Goal: Task Accomplishment & Management: Use online tool/utility

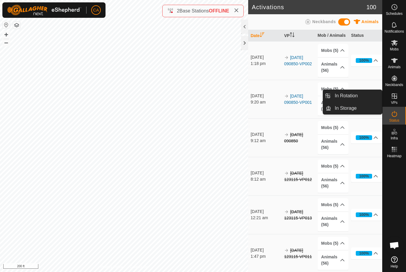
click at [355, 96] on span "In Rotation" at bounding box center [345, 95] width 23 height 7
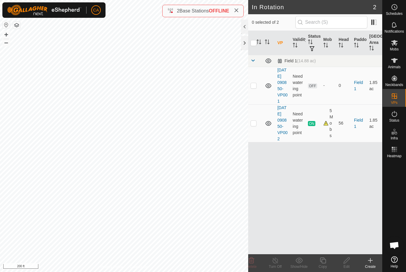
click at [253, 88] on p-checkbox at bounding box center [253, 85] width 6 height 5
click at [255, 262] on delete-svg-icon at bounding box center [251, 260] width 24 height 7
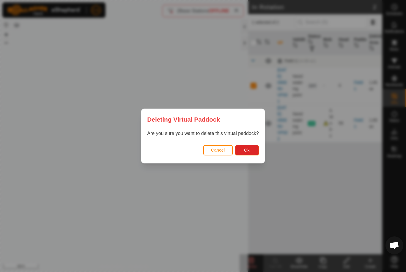
click at [243, 151] on button "Ok" at bounding box center [247, 150] width 24 height 10
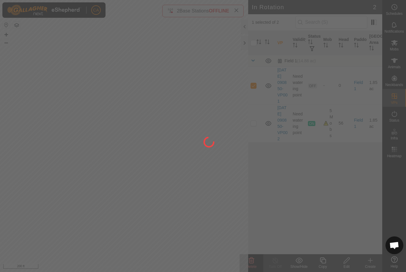
checkbox input "false"
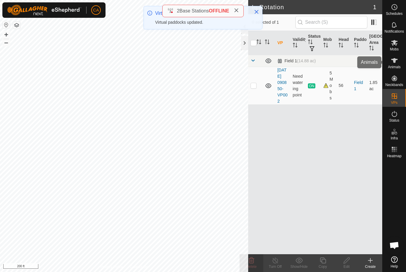
click at [403, 60] on div "Animals" at bounding box center [393, 62] width 23 height 18
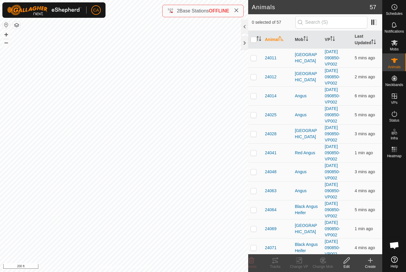
click at [301, 41] on th "Mob" at bounding box center [307, 40] width 30 height 18
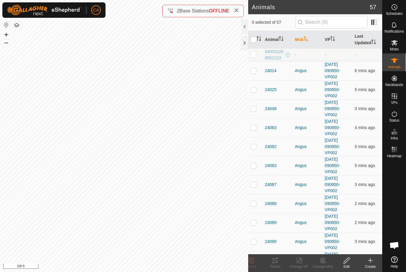
click at [306, 41] on p-sorticon "Activate to sort" at bounding box center [305, 39] width 5 height 5
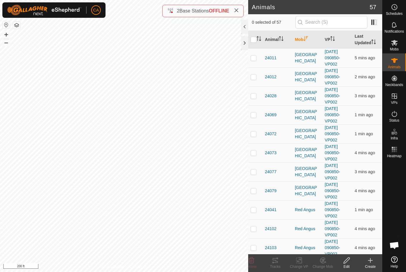
click at [254, 59] on p-checkbox at bounding box center [253, 58] width 6 height 5
checkbox input "true"
click at [253, 81] on td at bounding box center [255, 76] width 14 height 19
checkbox input "true"
click at [255, 98] on p-checkbox at bounding box center [253, 96] width 6 height 5
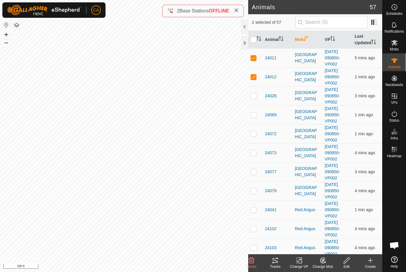
checkbox input "true"
click at [257, 114] on td at bounding box center [255, 114] width 14 height 19
checkbox input "true"
click at [254, 134] on p-checkbox at bounding box center [253, 134] width 6 height 5
checkbox input "true"
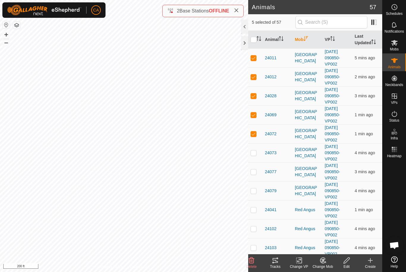
click at [256, 154] on p-checkbox at bounding box center [253, 153] width 6 height 5
checkbox input "true"
click at [255, 176] on td at bounding box center [255, 171] width 14 height 19
checkbox input "true"
click at [253, 189] on p-checkbox at bounding box center [253, 191] width 6 height 5
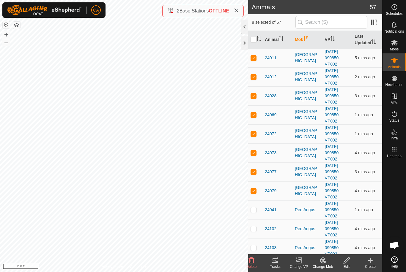
checkbox input "true"
click at [253, 215] on td at bounding box center [255, 209] width 14 height 19
checkbox input "true"
click at [277, 264] on icon at bounding box center [274, 260] width 7 height 7
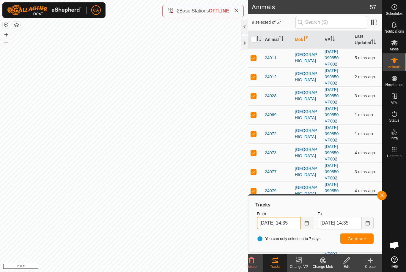
click at [285, 224] on input "[DATE] 14:35" at bounding box center [279, 223] width 44 height 12
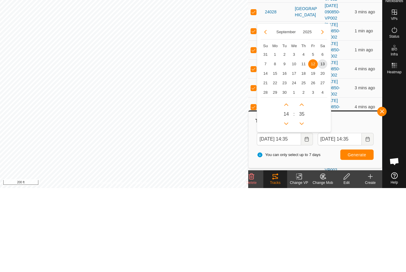
click at [303, 143] on span "11" at bounding box center [303, 148] width 10 height 10
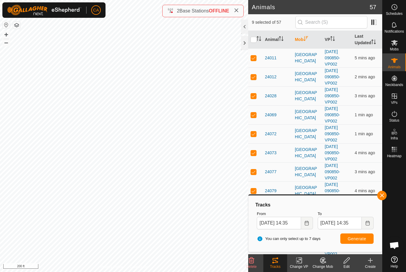
click at [360, 244] on button "Generate" at bounding box center [356, 239] width 33 height 10
click at [284, 221] on input "[DATE] 14:35" at bounding box center [279, 223] width 44 height 12
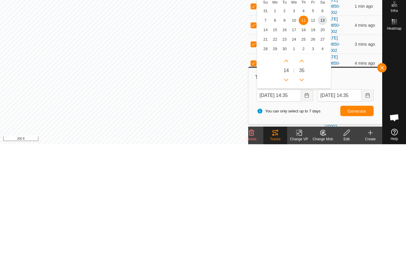
click at [296, 143] on span "10" at bounding box center [294, 148] width 10 height 10
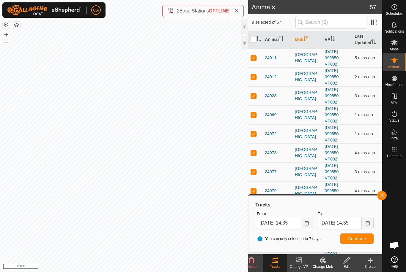
click at [361, 240] on span "Generate" at bounding box center [356, 239] width 18 height 5
click at [280, 228] on input "[DATE] 14:35" at bounding box center [279, 223] width 44 height 12
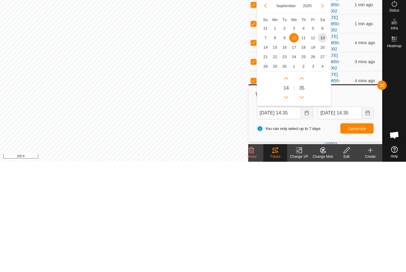
click at [283, 143] on span "9" at bounding box center [284, 148] width 10 height 10
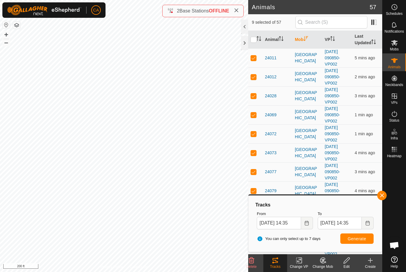
click at [363, 237] on span "Generate" at bounding box center [356, 239] width 18 height 5
click at [283, 219] on input "[DATE] 14:35" at bounding box center [279, 223] width 44 height 12
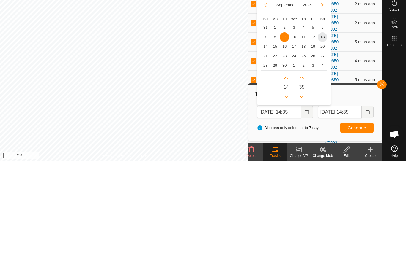
click at [276, 143] on span "8" at bounding box center [275, 148] width 10 height 10
type input "[DATE] 14:35"
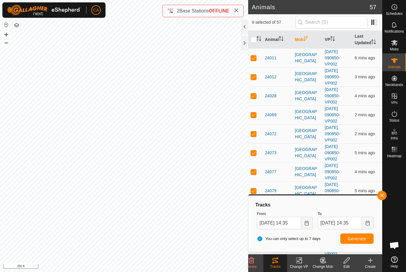
click at [358, 241] on span "Generate" at bounding box center [356, 239] width 18 height 5
click at [246, 40] on div at bounding box center [244, 43] width 7 height 14
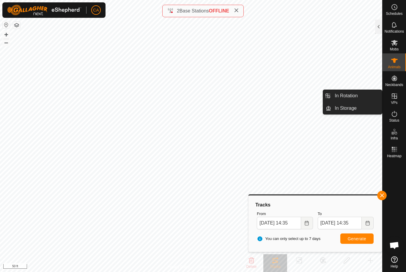
click at [366, 93] on link "In Rotation" at bounding box center [356, 96] width 51 height 12
